Goal: Task Accomplishment & Management: Manage account settings

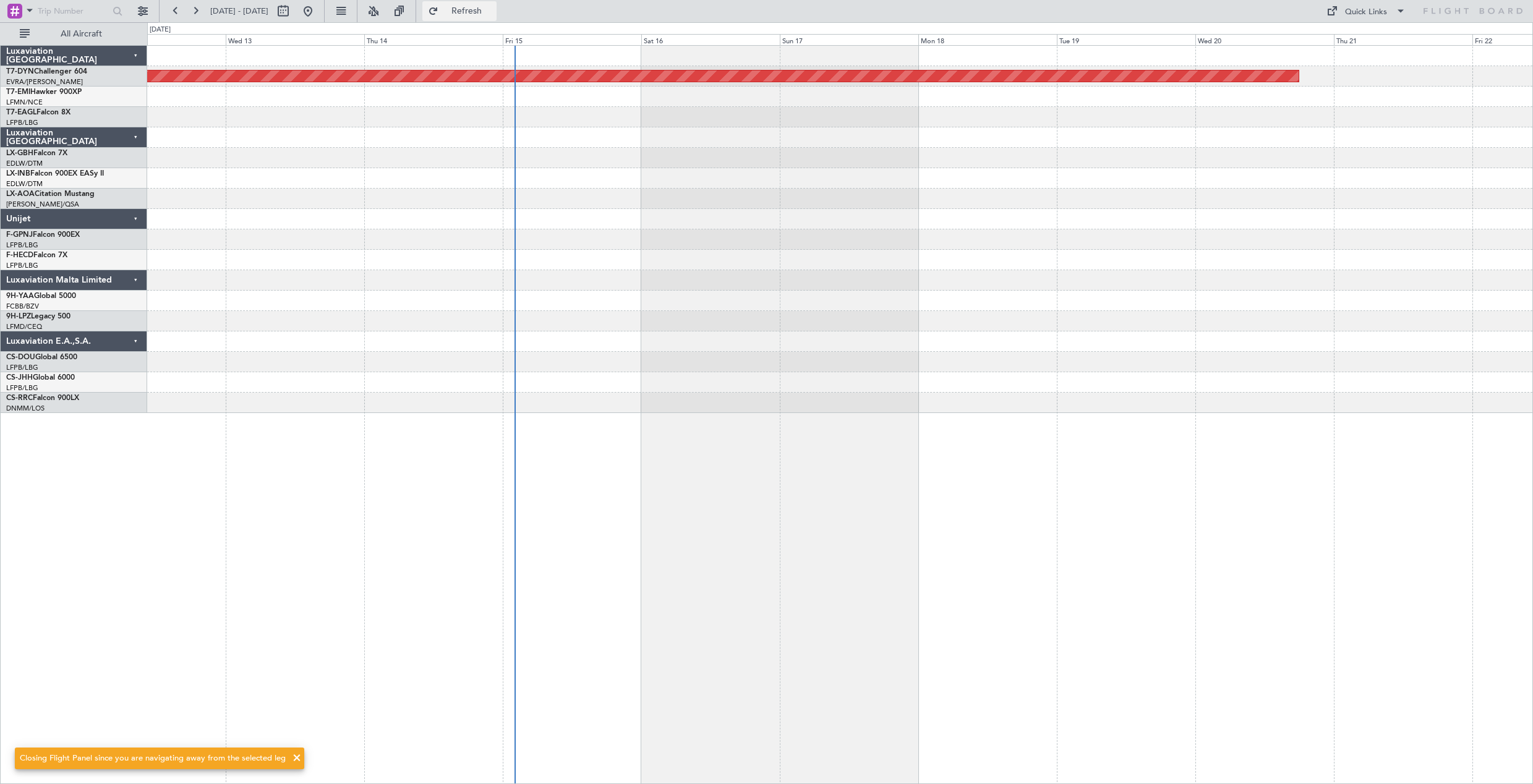
click at [482, 12] on button "Refresh" at bounding box center [459, 11] width 75 height 20
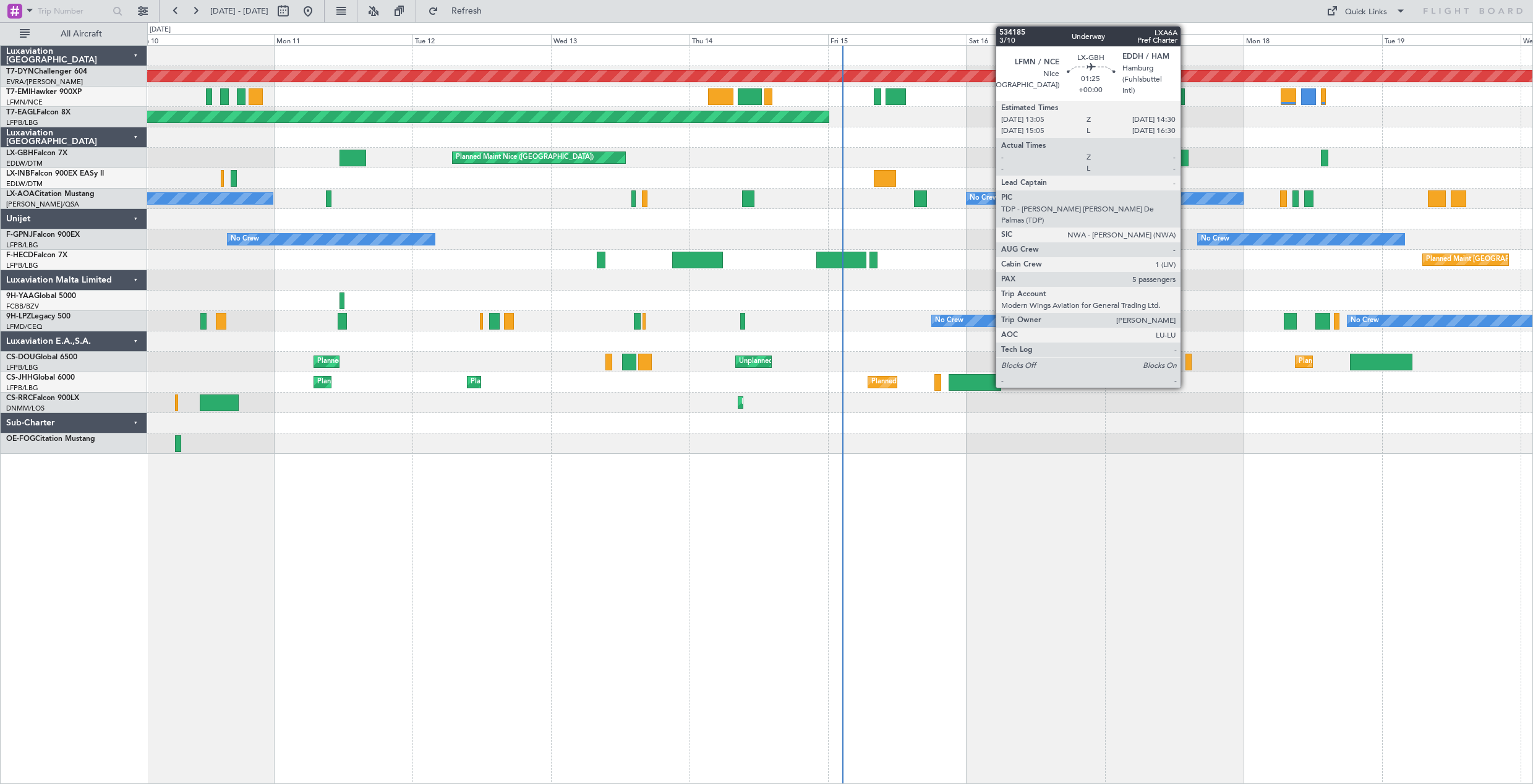
click at [1186, 153] on div at bounding box center [1184, 158] width 9 height 17
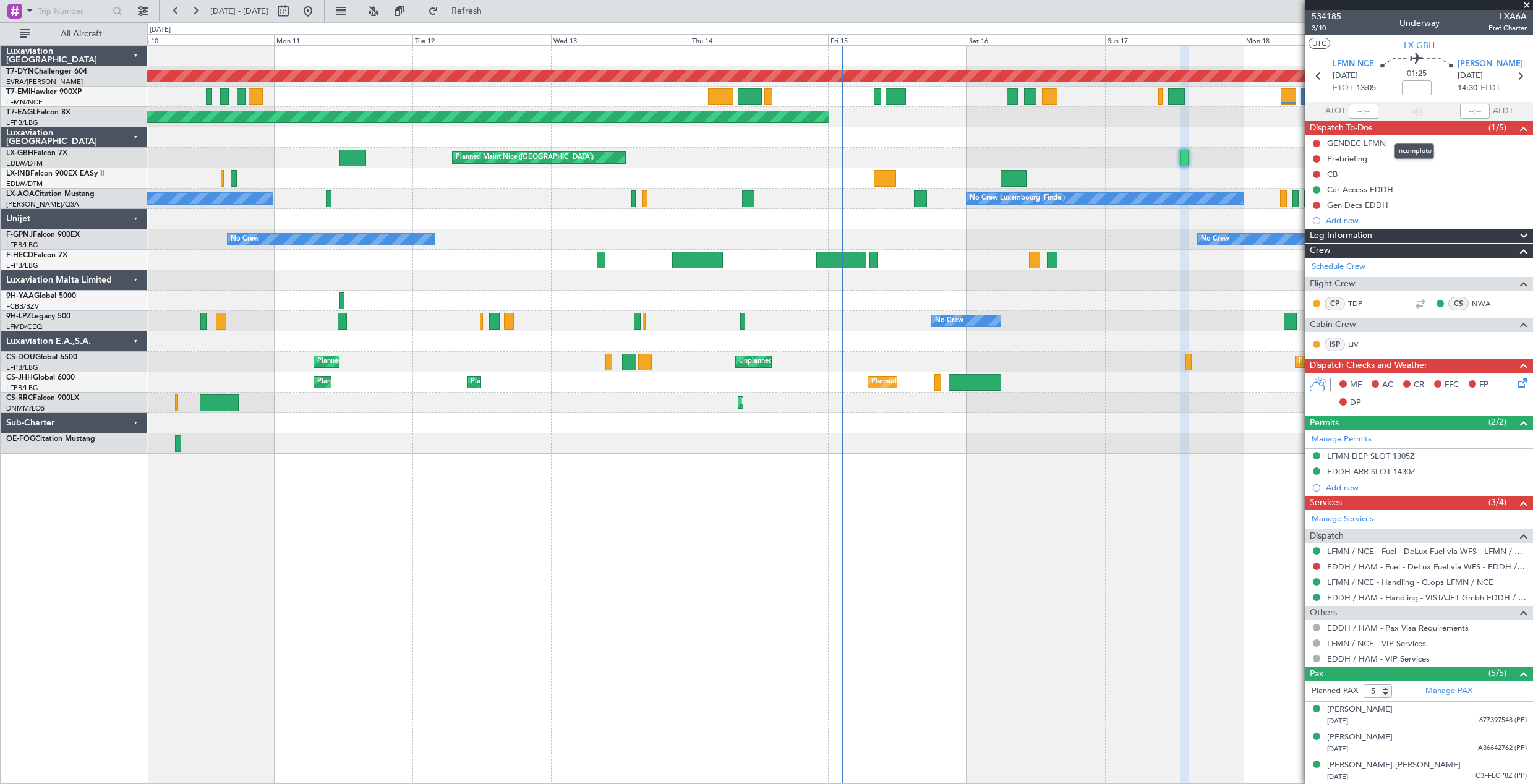
click at [1405, 145] on div "Incomplete" at bounding box center [1415, 151] width 40 height 16
click at [1390, 142] on div "GENDEC LFMN" at bounding box center [1419, 143] width 228 height 16
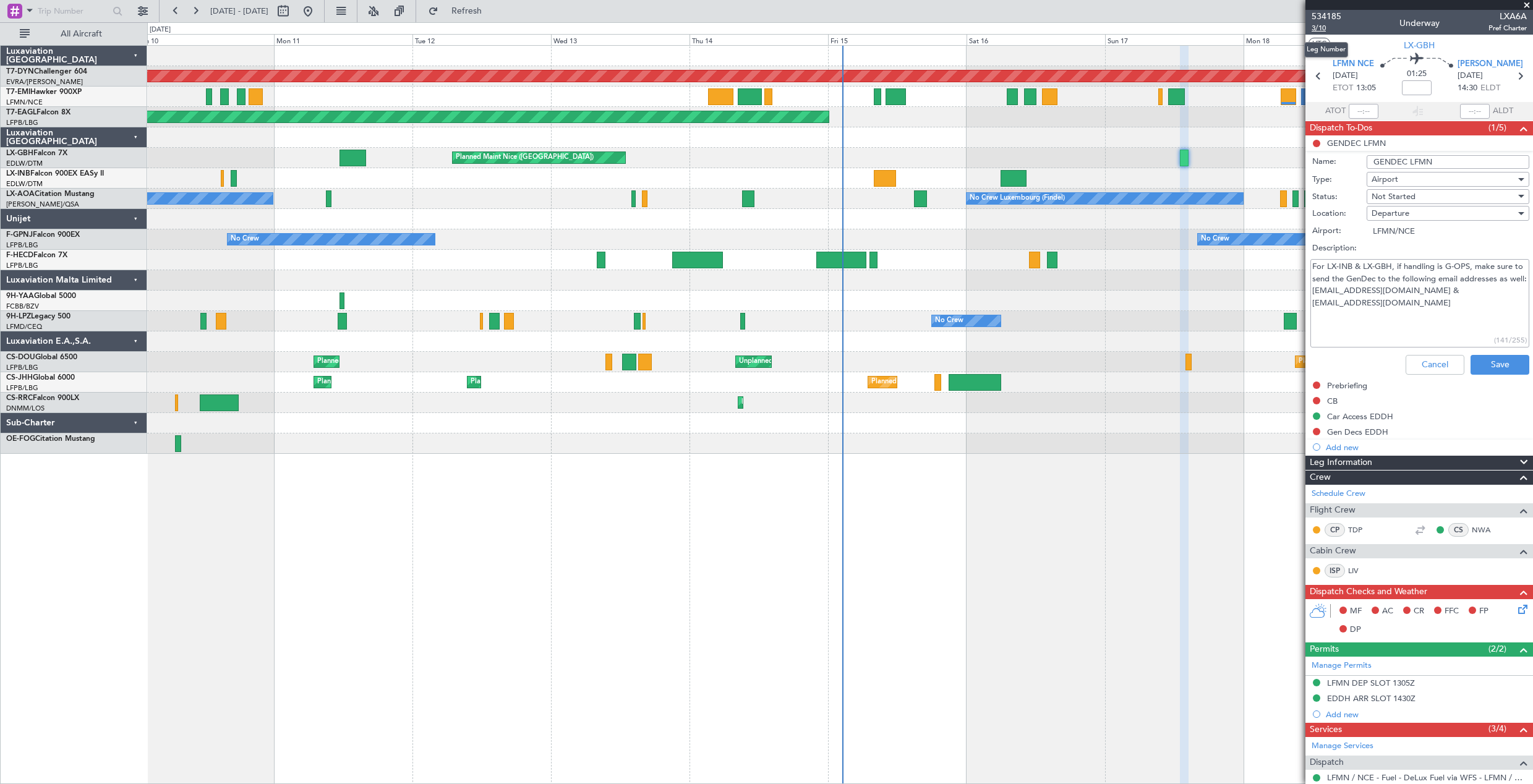
click at [1315, 29] on span "3/10" at bounding box center [1326, 28] width 30 height 11
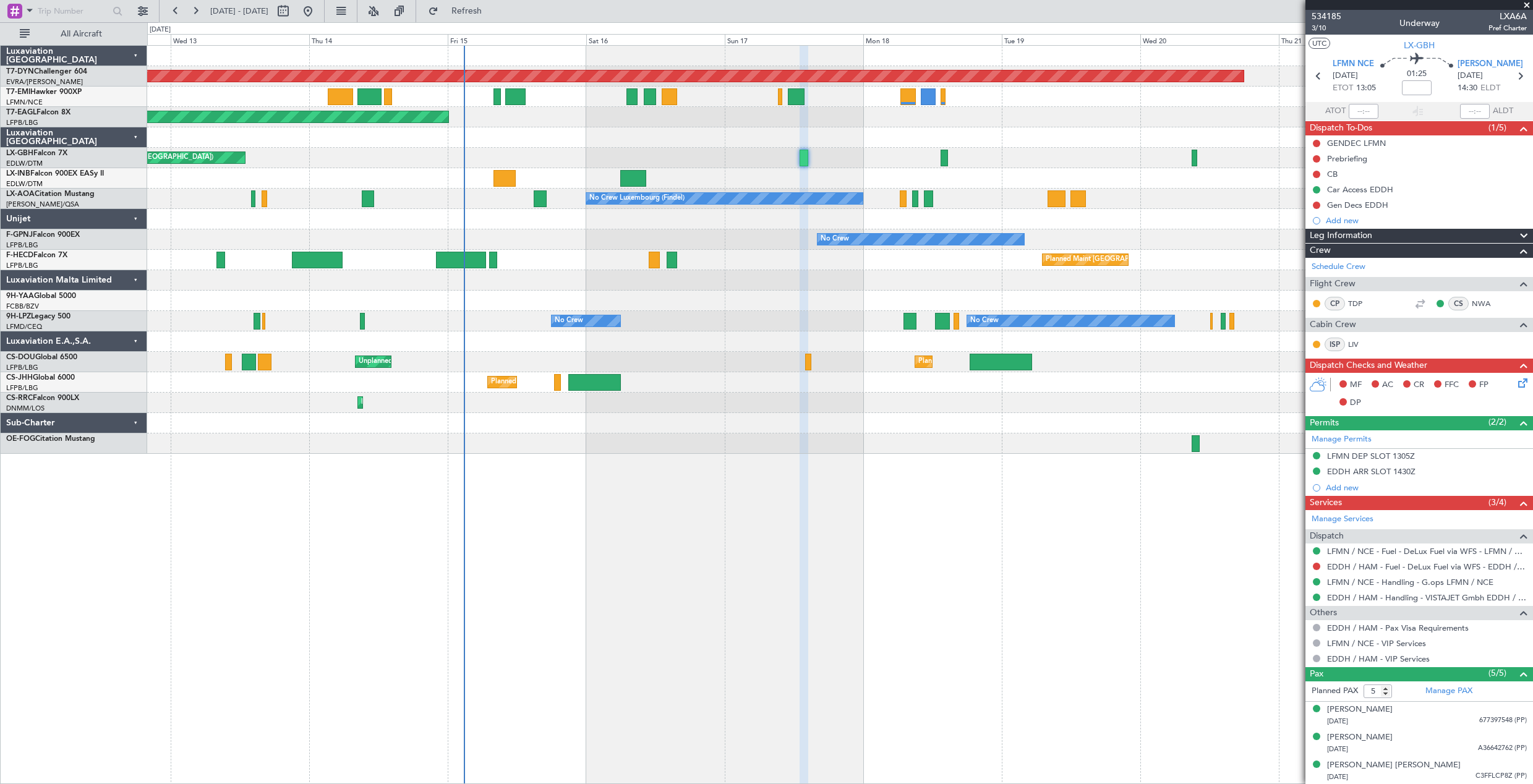
click at [682, 261] on div "Planned Maint Basel-Mulhouse Planned Maint New York (Teterboro) Planned Maint G…" at bounding box center [839, 249] width 1385 height 408
click at [1404, 583] on link "LFMN / NCE - Handling - G.ops LFMN / NCE" at bounding box center [1410, 581] width 166 height 11
click at [1403, 145] on div "GENDEC LFMN" at bounding box center [1419, 143] width 228 height 16
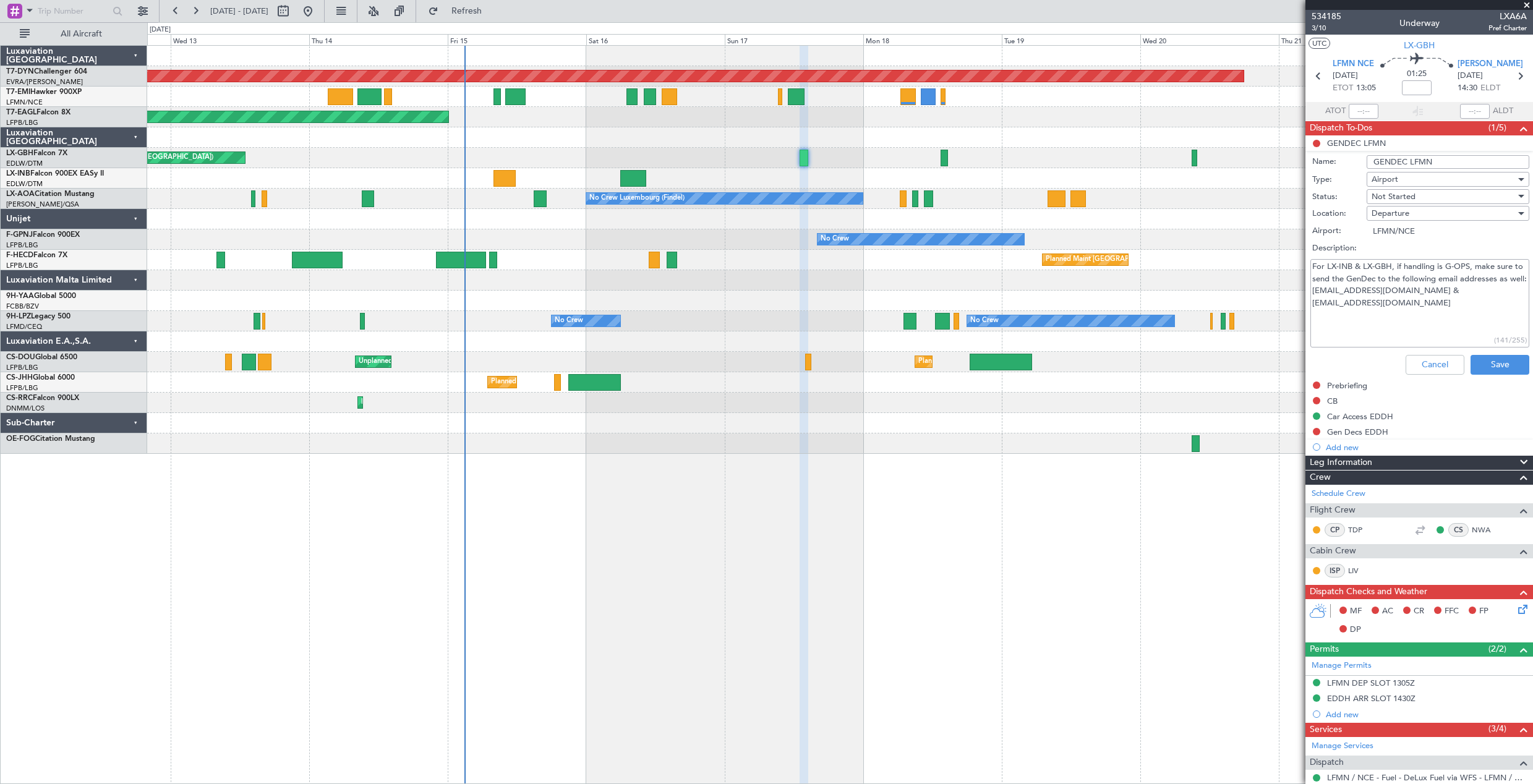
drag, startPoint x: 1333, startPoint y: 292, endPoint x: 1462, endPoint y: 294, distance: 129.0
click at [1463, 294] on textarea "For LX-INB & LX-GBH, if handling is G-OPS, make sure to send the GenDec to the …" at bounding box center [1420, 303] width 219 height 88
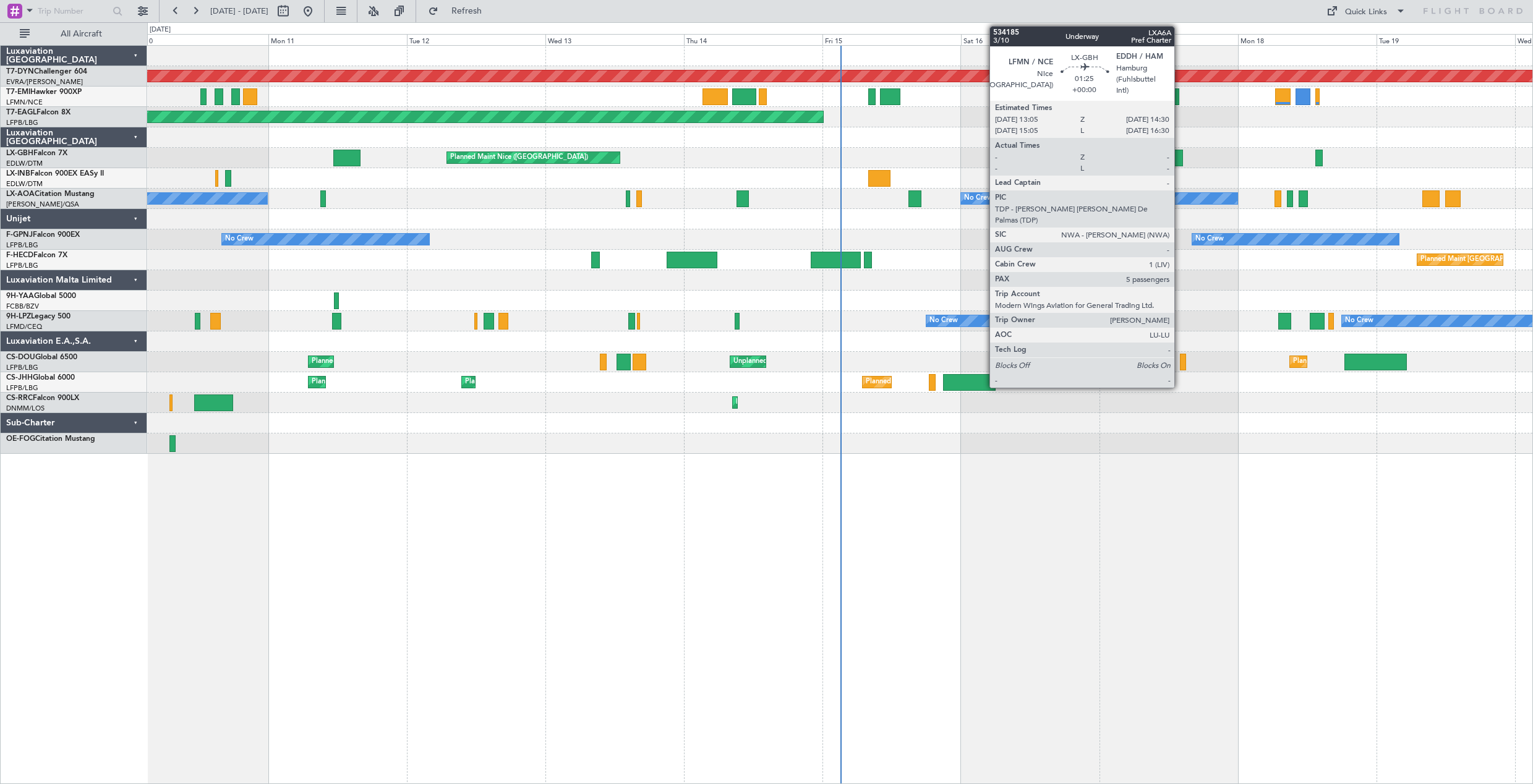
click at [1180, 154] on div at bounding box center [1178, 158] width 9 height 17
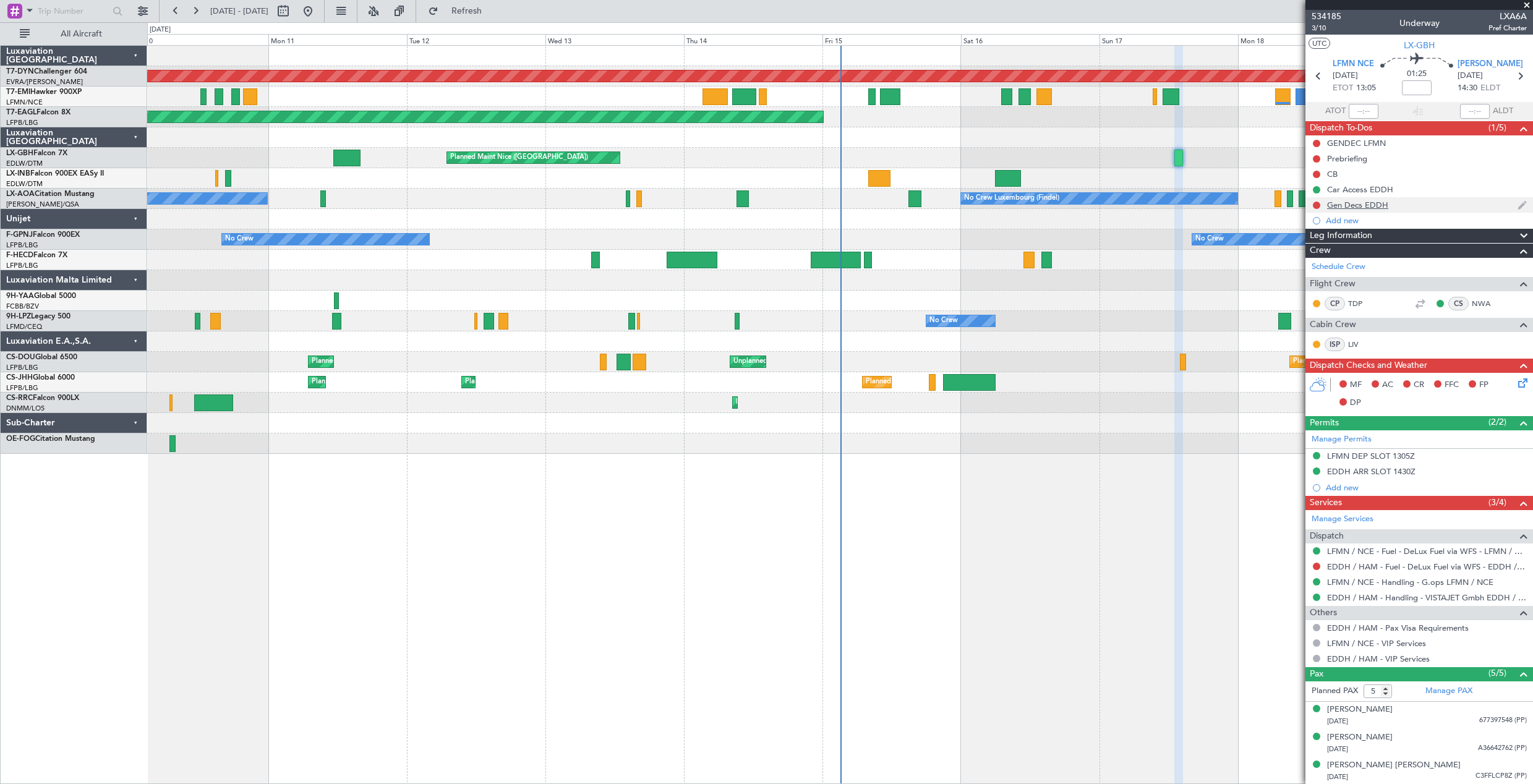
click at [1408, 205] on div "Gen Decs EDDH" at bounding box center [1419, 205] width 228 height 16
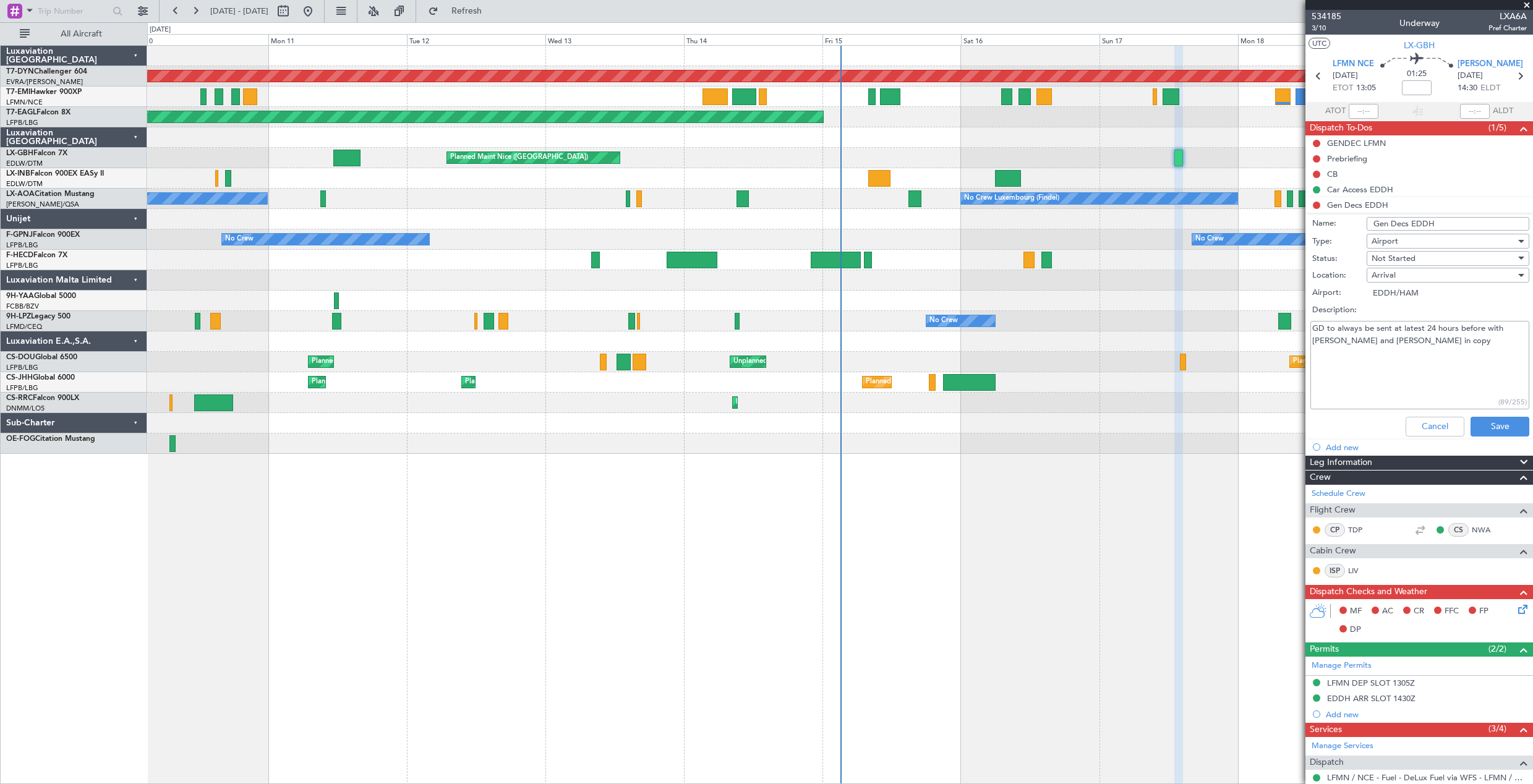
scroll to position [282, 0]
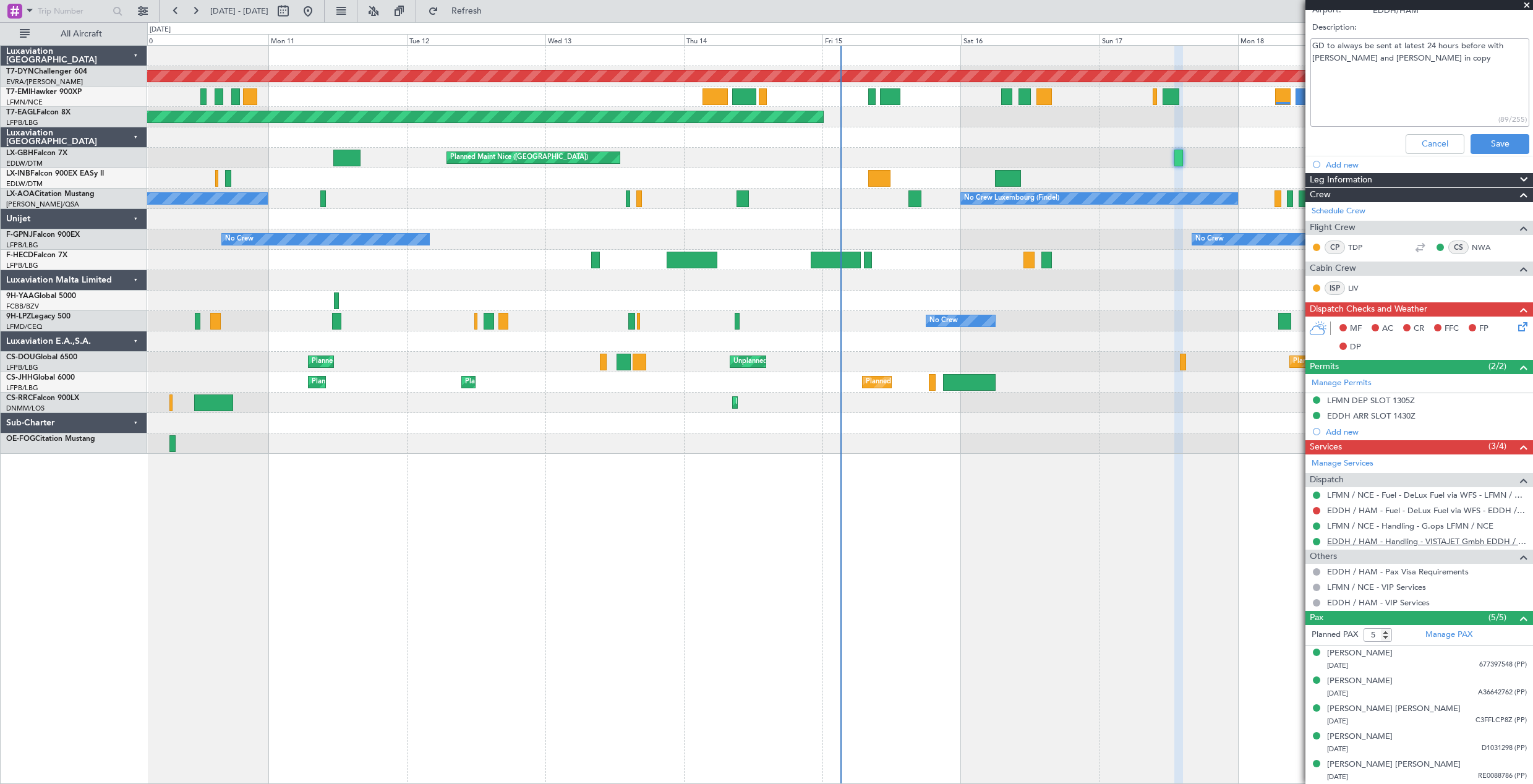
click at [1354, 541] on link "EDDH / HAM - Handling - VISTAJET Gmbh EDDH / HAM" at bounding box center [1427, 541] width 200 height 11
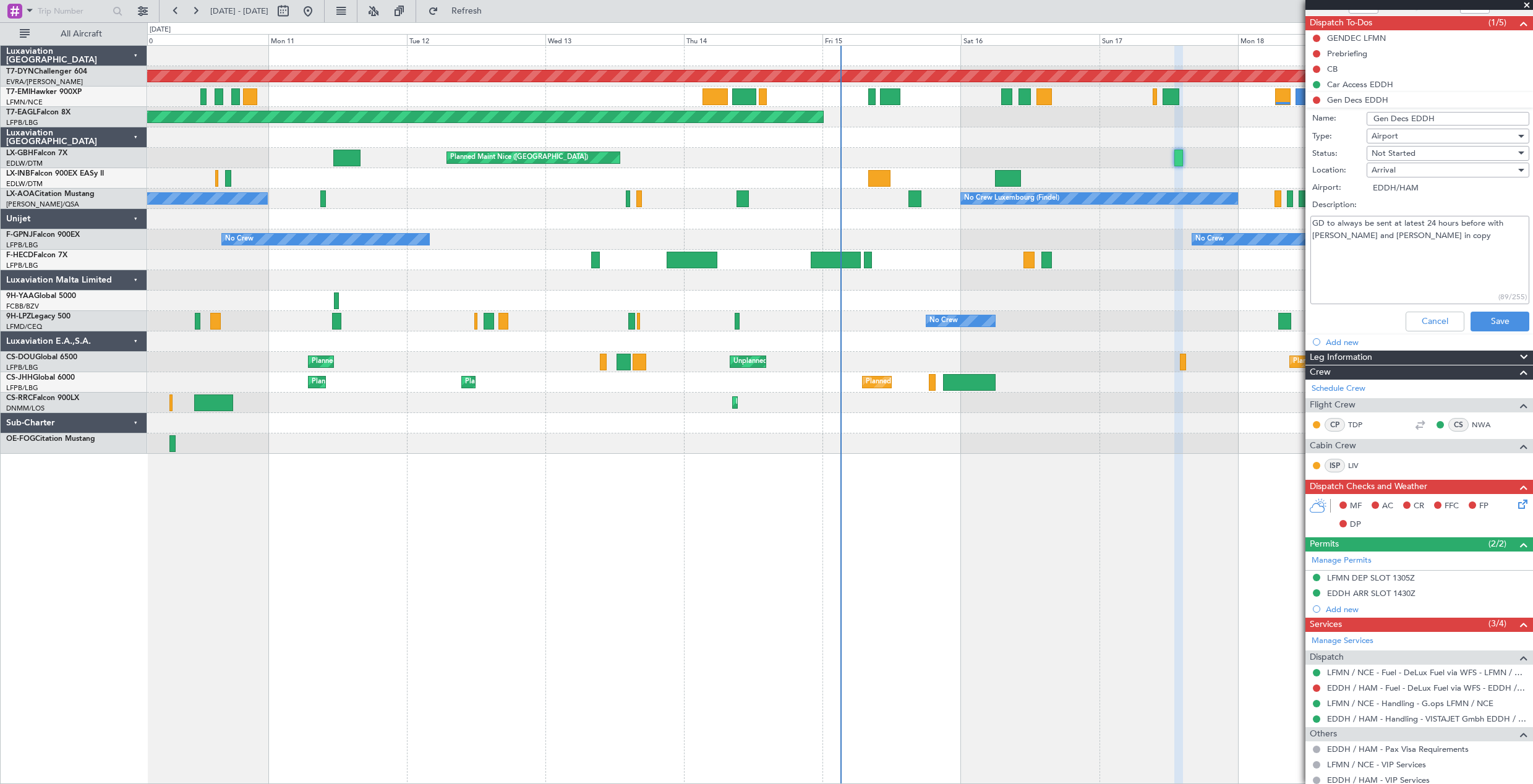
scroll to position [97, 0]
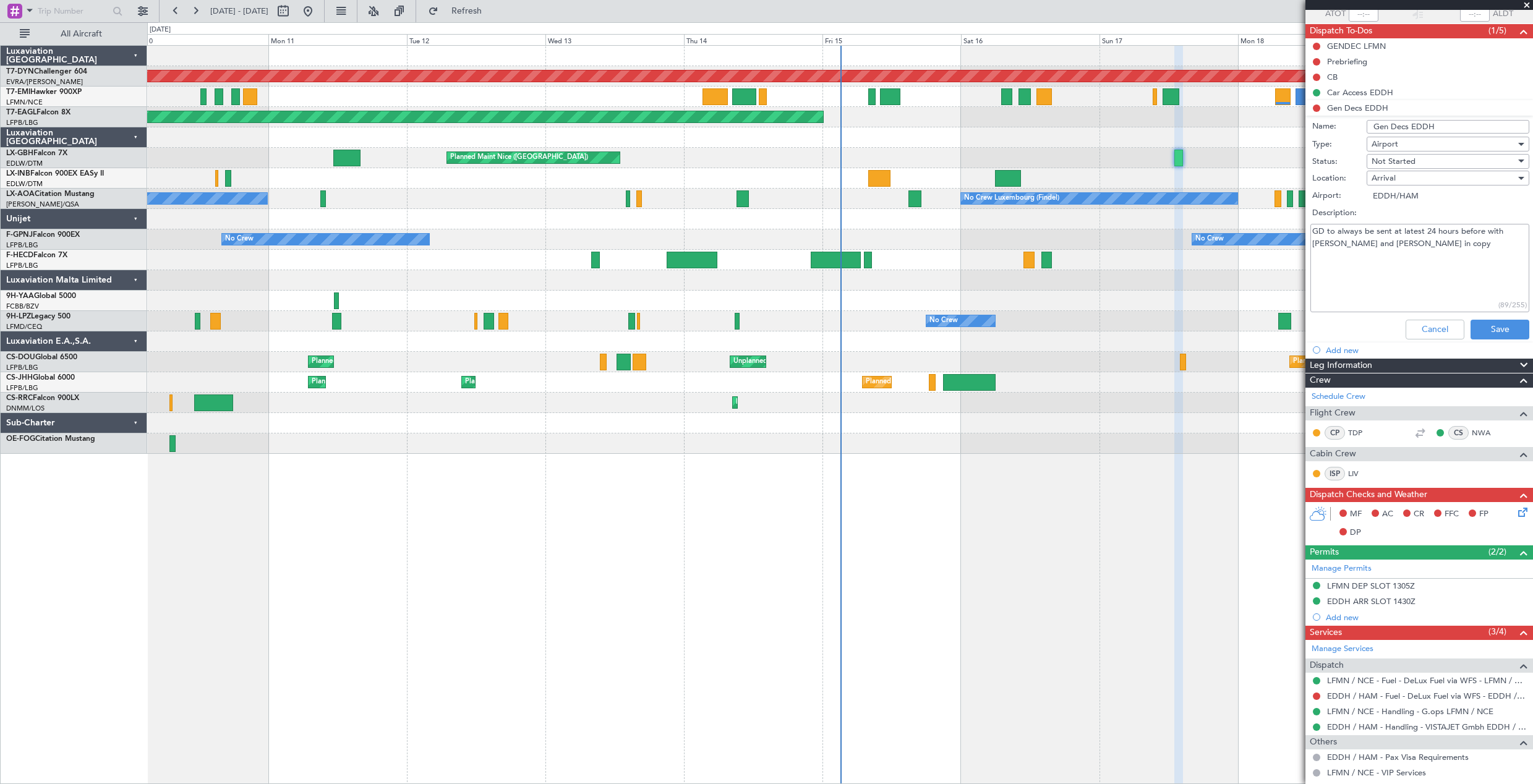
click at [1315, 107] on li "Gen Decs EDDH Name: Gen Decs EDDH Type: Airport Status: Not Started Location: A…" at bounding box center [1419, 223] width 228 height 244
click at [1417, 161] on div "Not Started" at bounding box center [1444, 161] width 144 height 19
click at [1411, 201] on span "In Progress" at bounding box center [1443, 205] width 145 height 19
click at [1516, 510] on icon at bounding box center [1521, 510] width 10 height 10
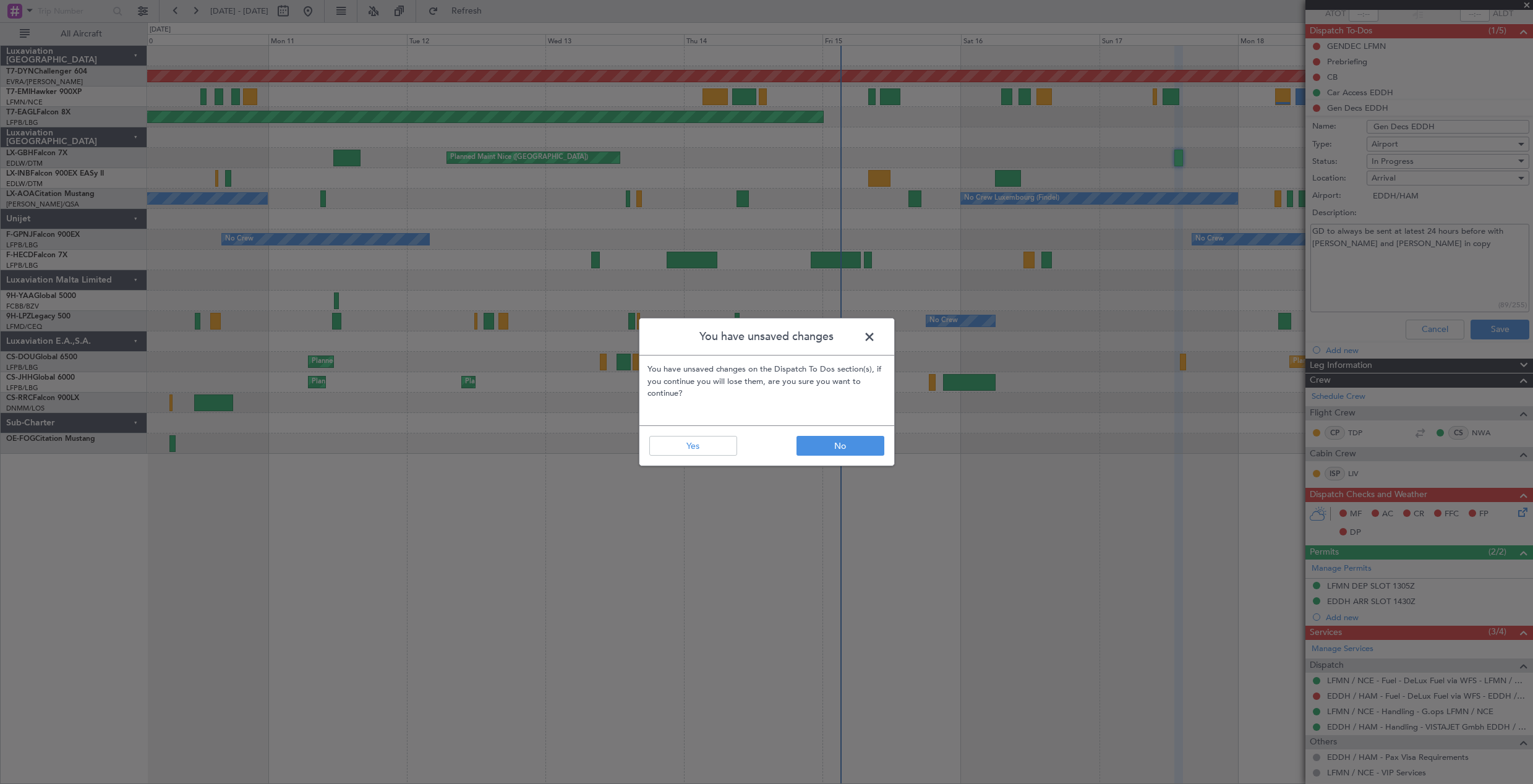
click at [876, 331] on span at bounding box center [876, 340] width 0 height 25
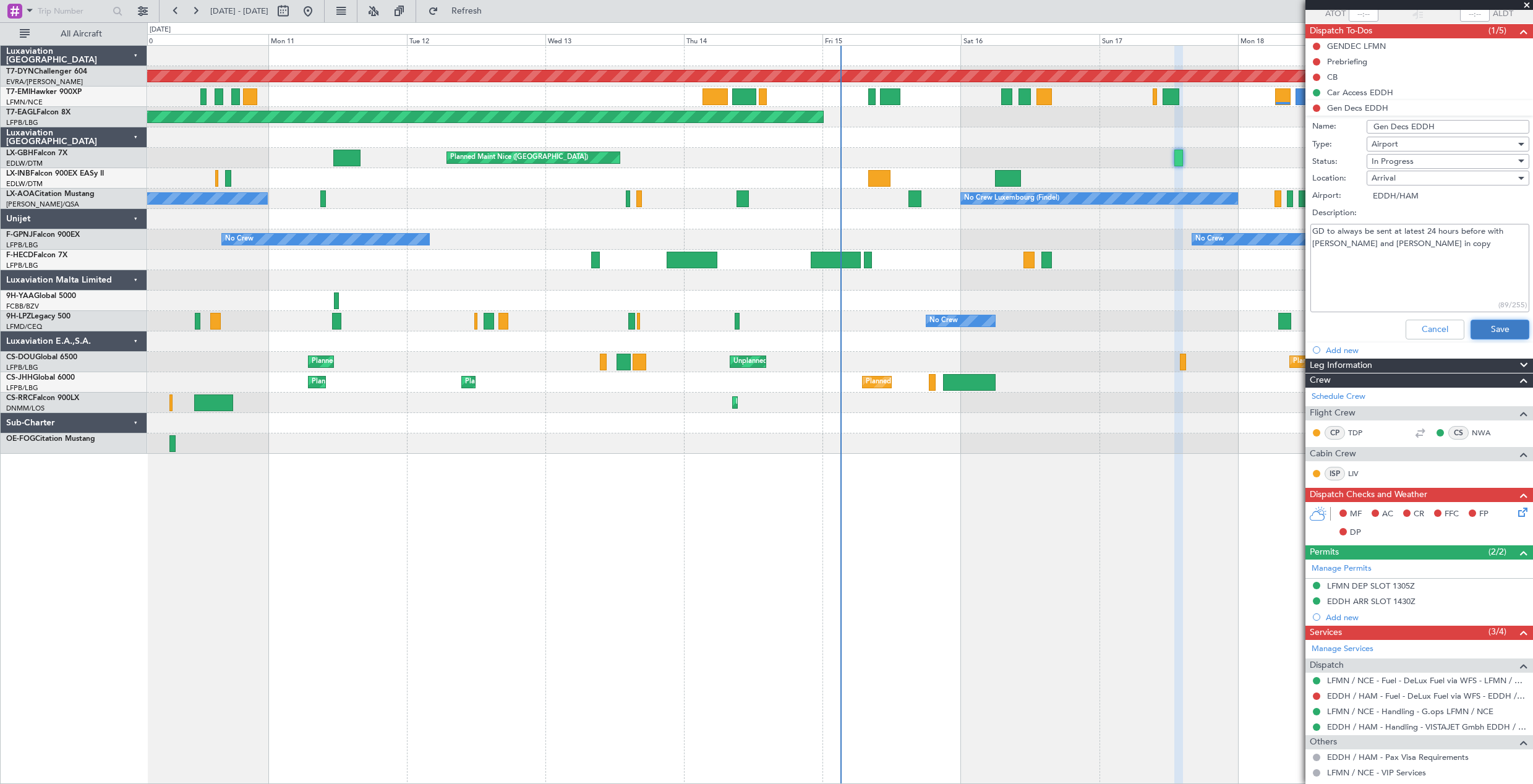
click at [1490, 326] on button "Save" at bounding box center [1499, 330] width 59 height 20
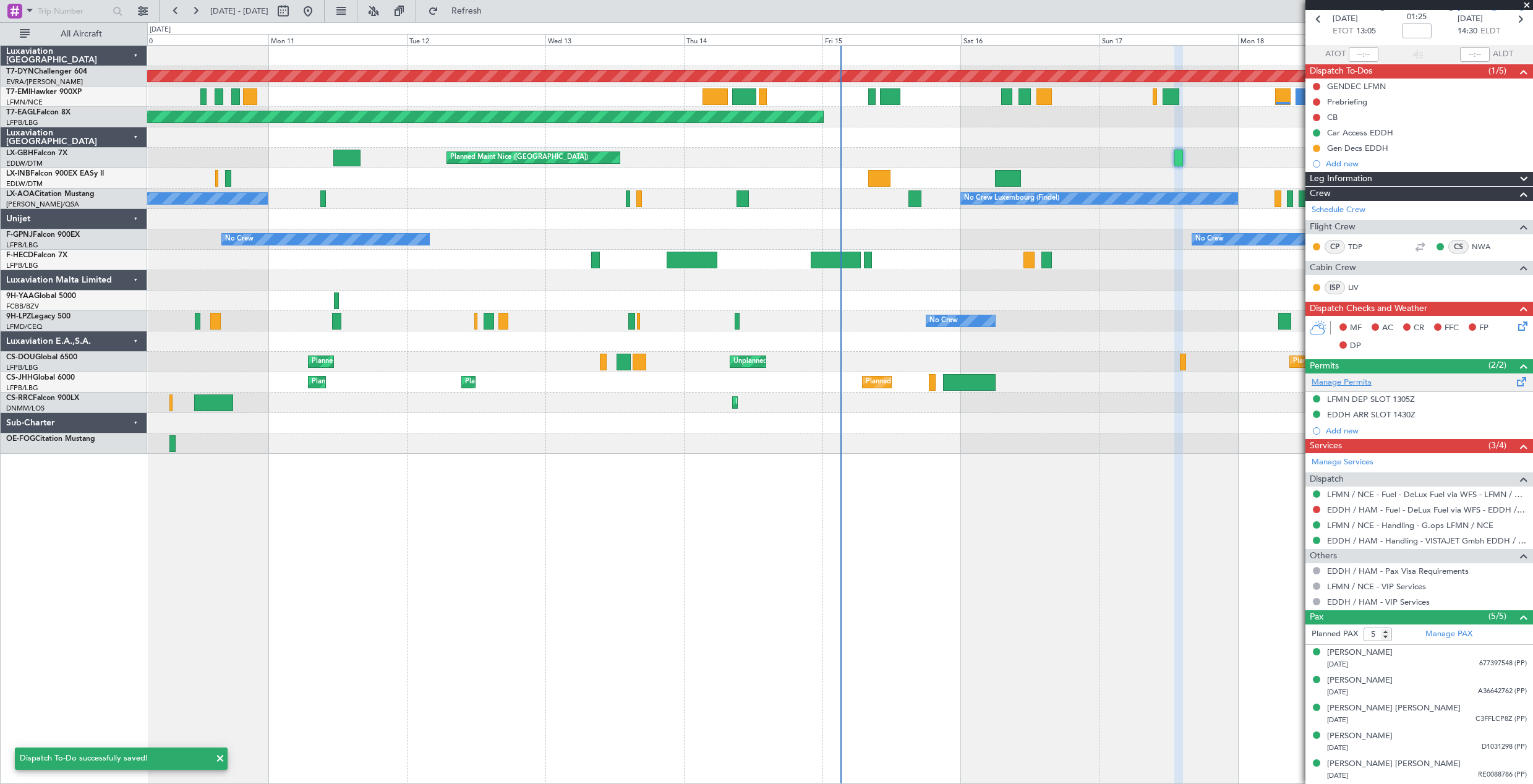
scroll to position [57, 0]
click at [1516, 327] on icon at bounding box center [1521, 325] width 10 height 10
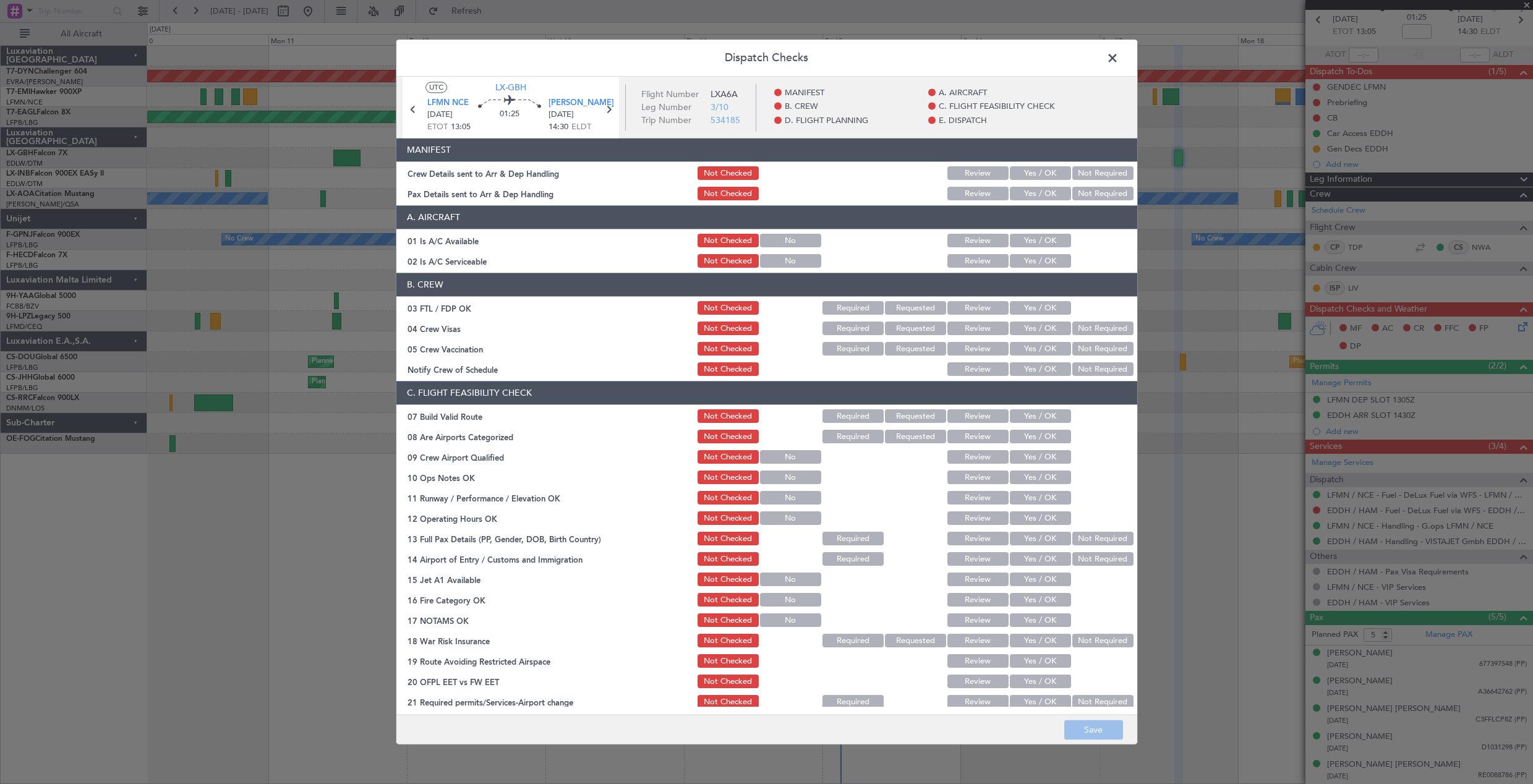
click at [979, 171] on button "Review" at bounding box center [978, 174] width 62 height 14
click at [980, 189] on button "Review" at bounding box center [978, 194] width 62 height 14
click at [1095, 732] on button "Save" at bounding box center [1094, 730] width 59 height 20
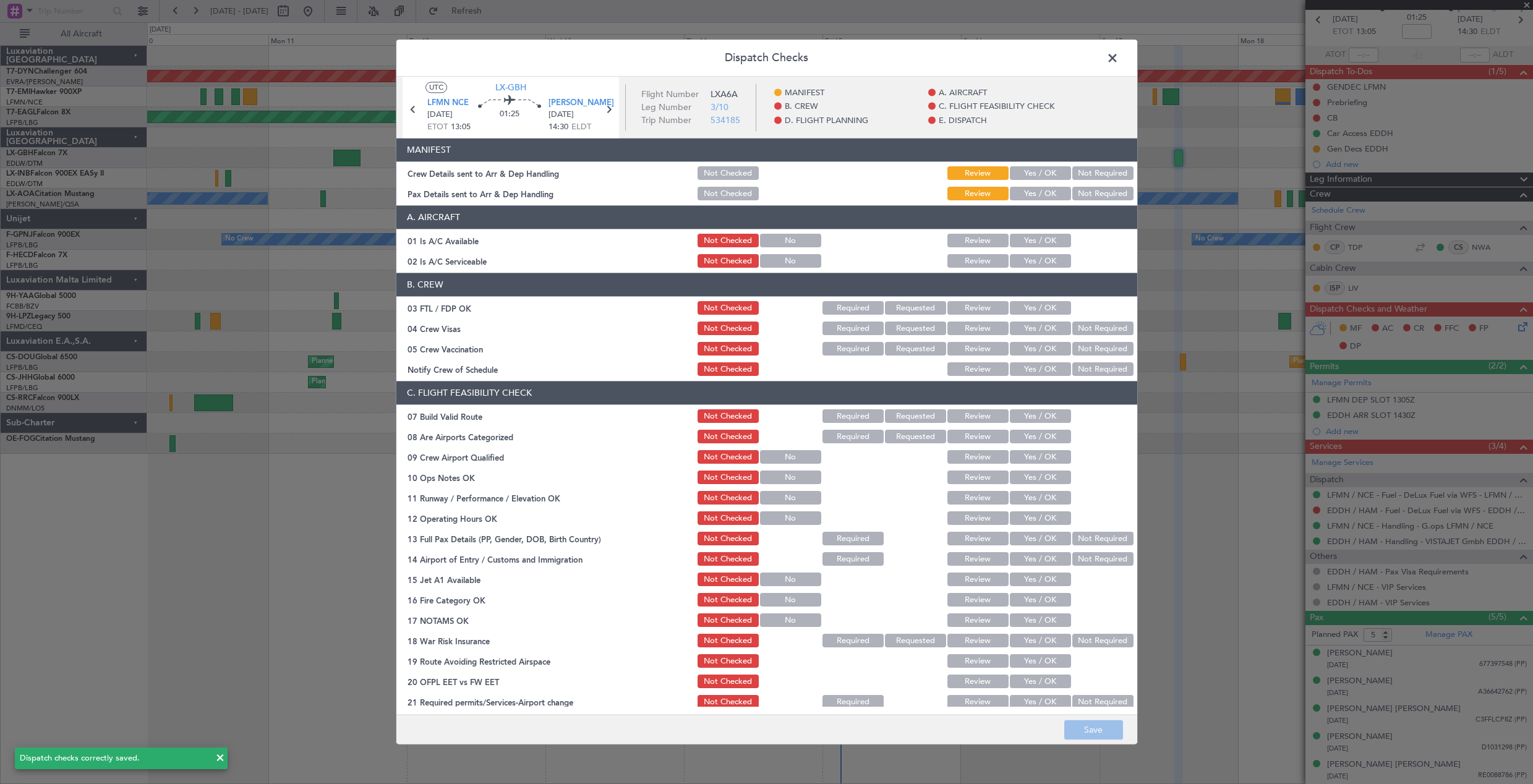
click at [1121, 59] on header "Dispatch Checks" at bounding box center [766, 58] width 741 height 37
click at [1118, 60] on span at bounding box center [1118, 61] width 0 height 25
